Goal: Find specific page/section: Find specific page/section

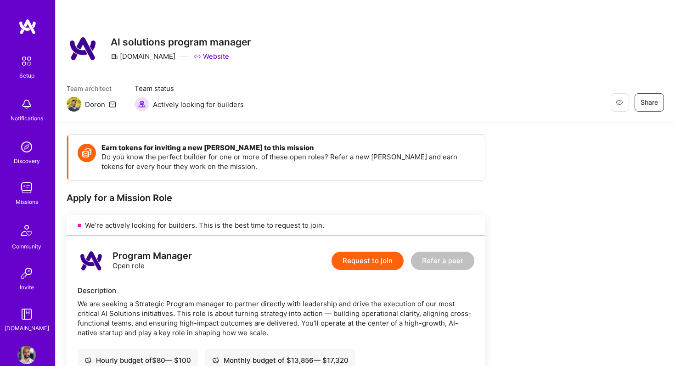
click at [26, 197] on div "Missions" at bounding box center [27, 202] width 22 height 10
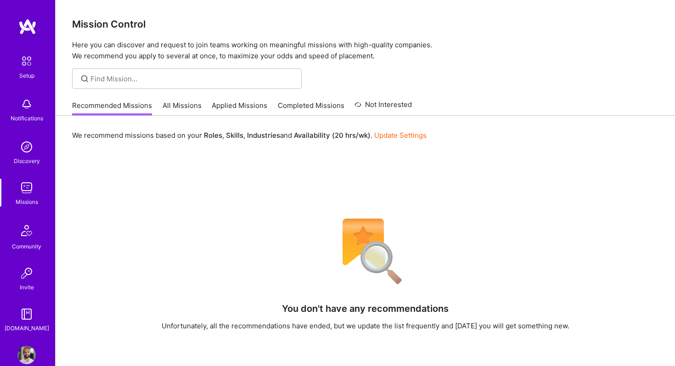
click at [169, 108] on link "All Missions" at bounding box center [181, 108] width 39 height 15
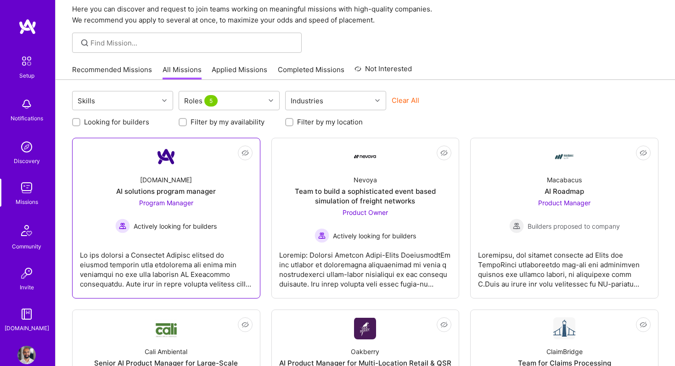
scroll to position [38, 0]
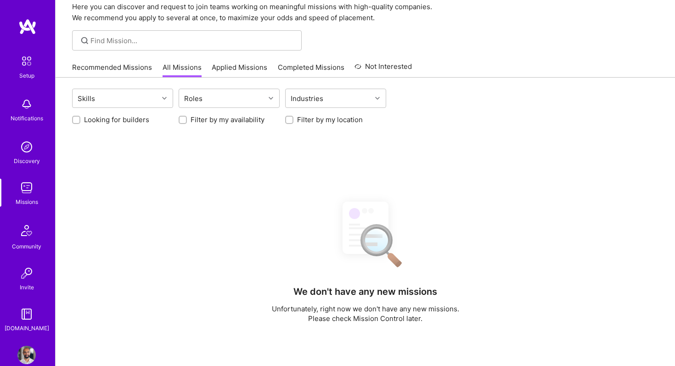
scroll to position [38, 0]
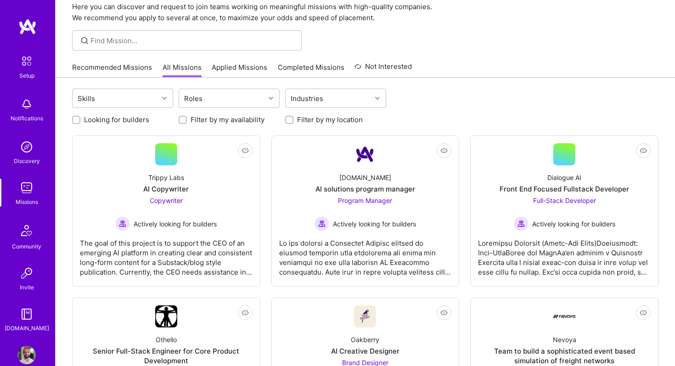
click at [75, 120] on input "Looking for builders" at bounding box center [77, 120] width 6 height 6
checkbox input "true"
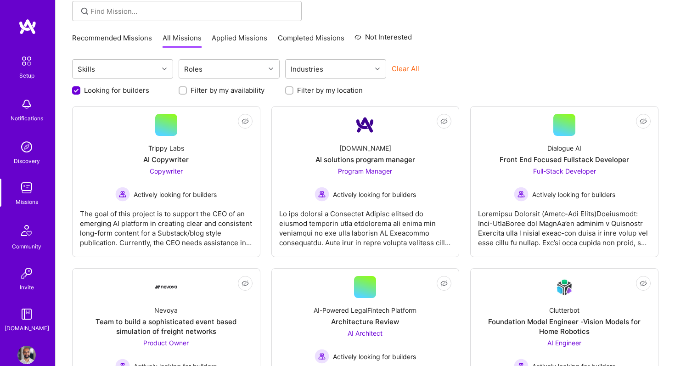
scroll to position [0, 0]
